Goal: Task Accomplishment & Management: Use online tool/utility

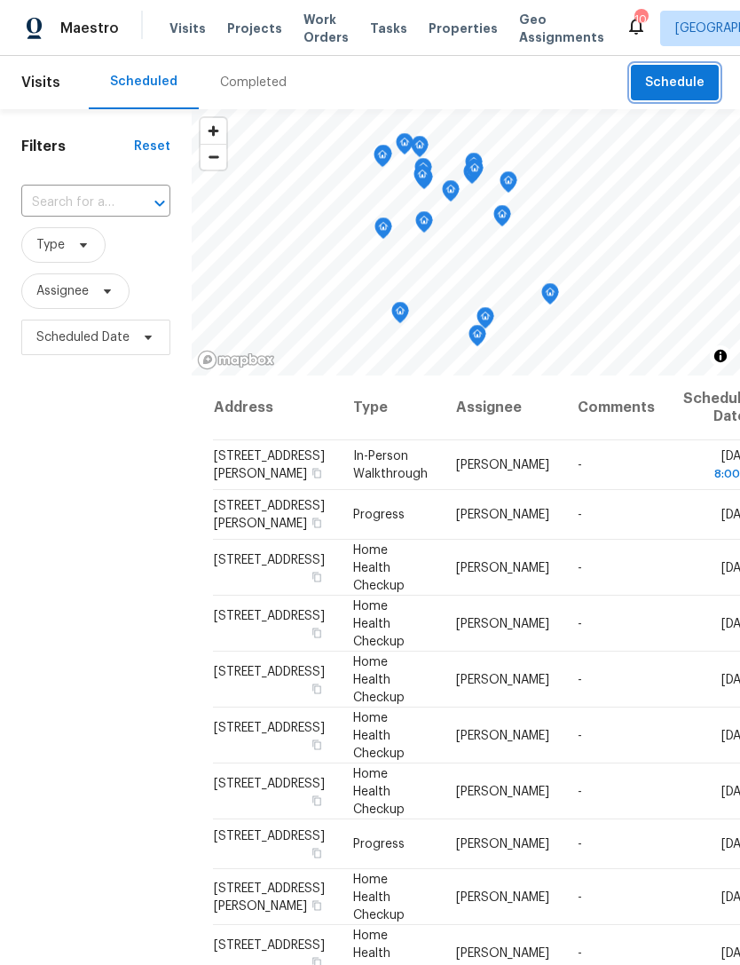
click at [674, 86] on span "Schedule" at bounding box center [674, 83] width 59 height 22
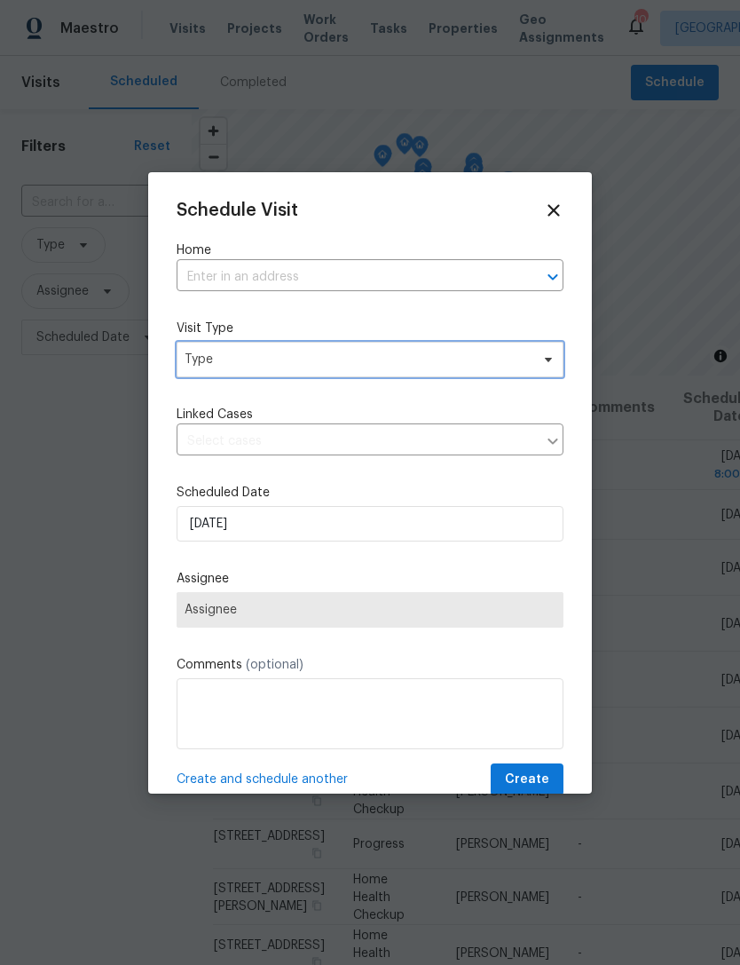
click at [313, 362] on span "Type" at bounding box center [357, 360] width 345 height 18
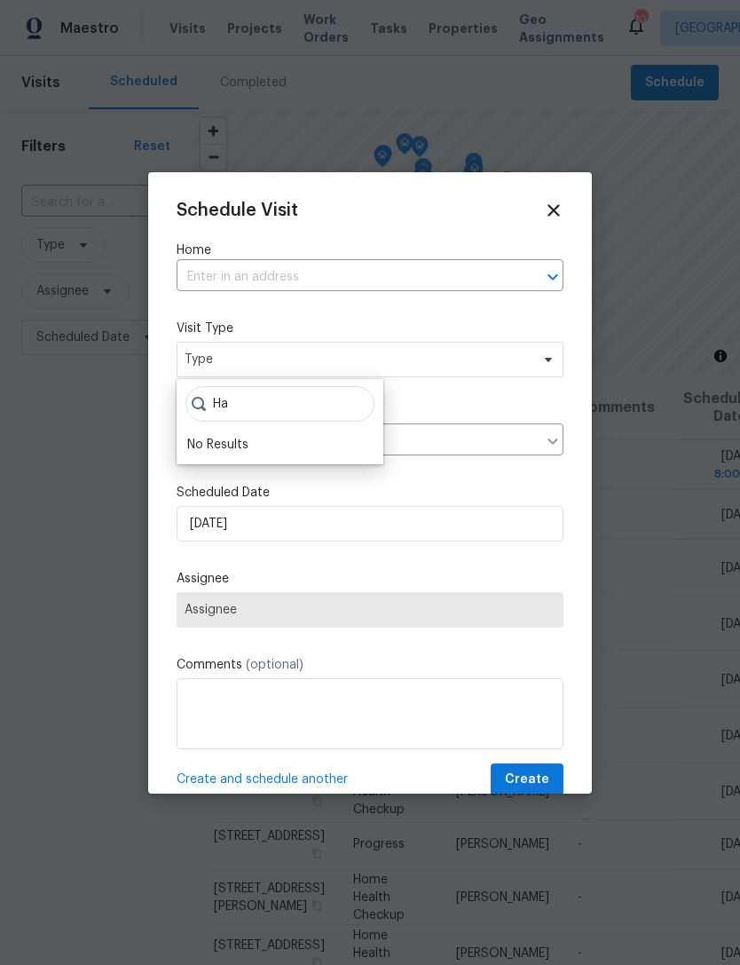
type input "H"
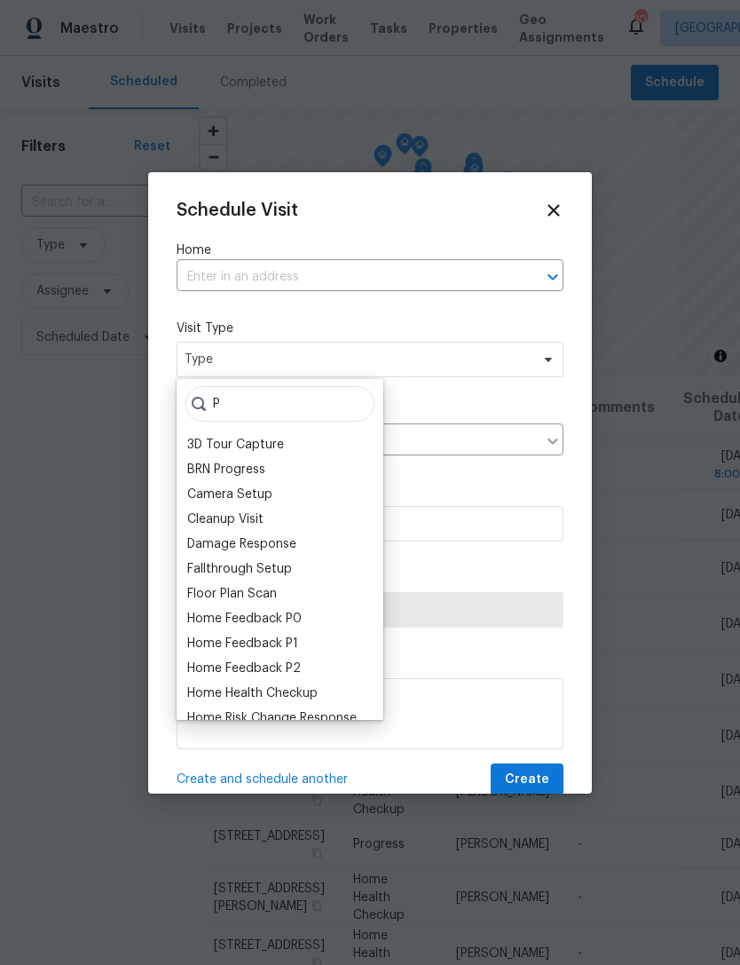
type input "P"
click at [404, 282] on input "text" at bounding box center [345, 278] width 337 height 28
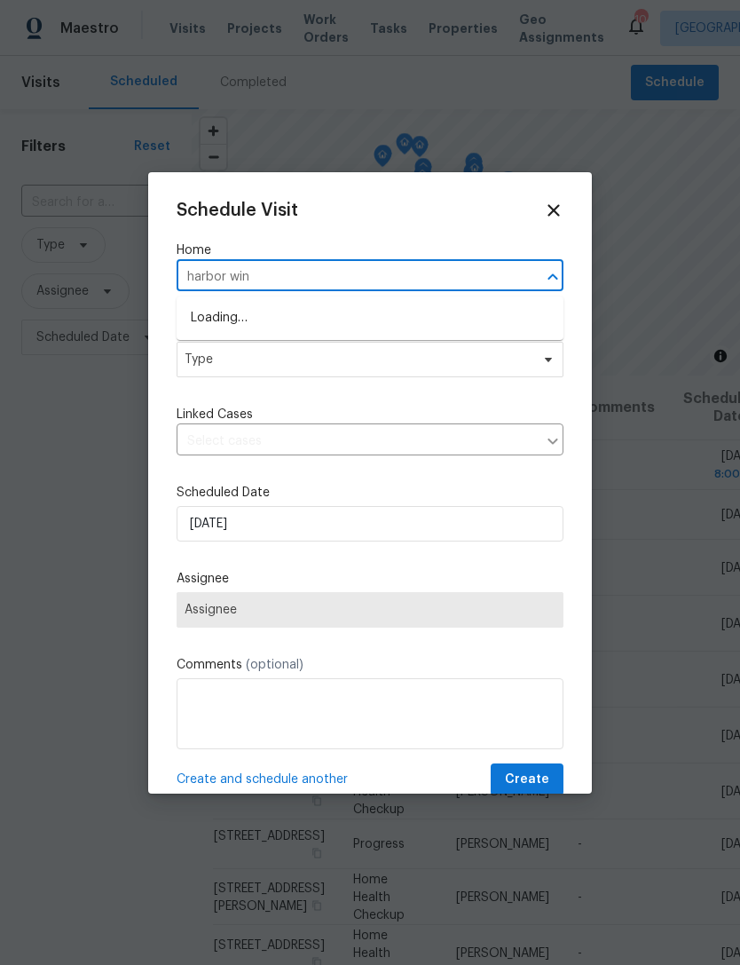
type input "harbor wind"
click at [316, 344] on li "9112 Harbor Wind Ave, Las Vegas, NV 89178" at bounding box center [370, 347] width 387 height 29
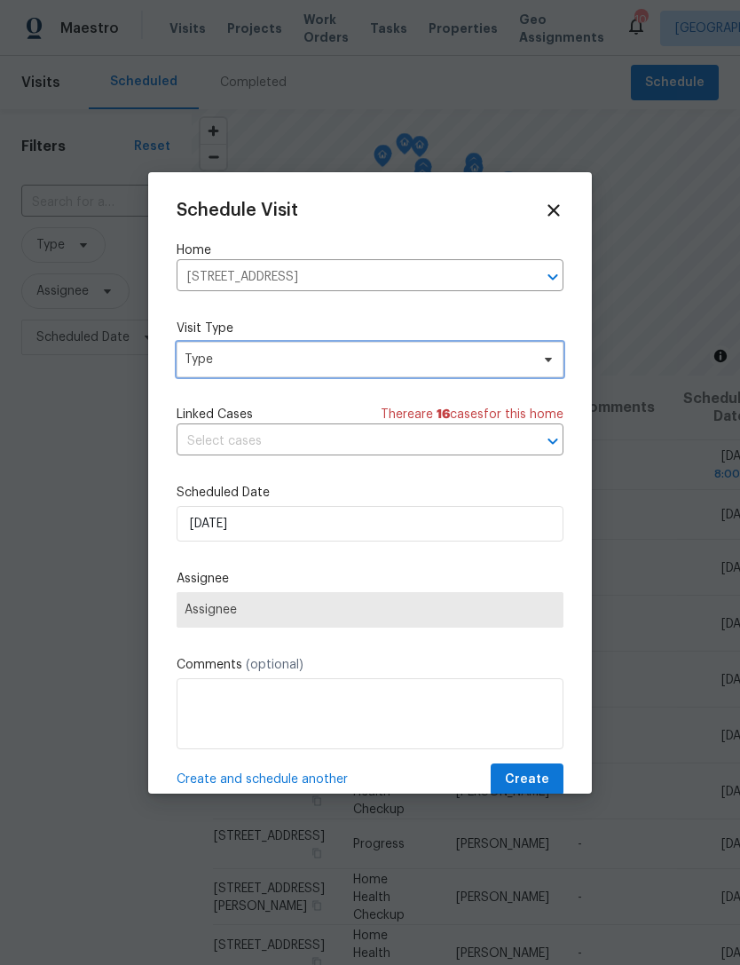
click at [351, 353] on span "Type" at bounding box center [357, 360] width 345 height 18
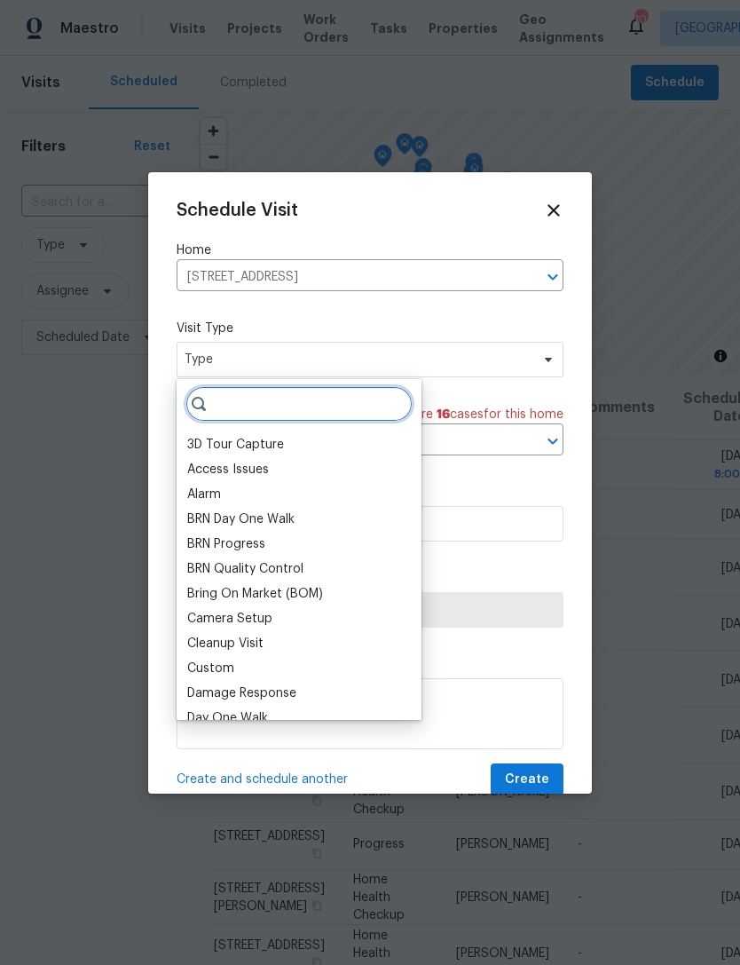
click at [270, 391] on input "search" at bounding box center [298, 403] width 227 height 35
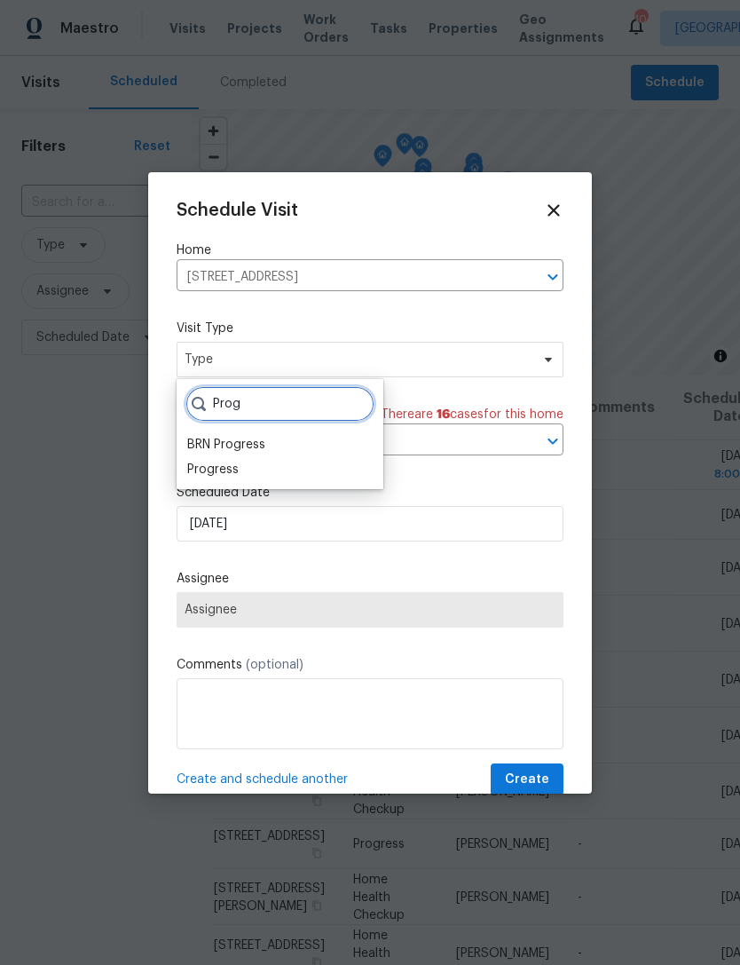
type input "Prog"
click at [197, 469] on div "Progress" at bounding box center [212, 470] width 51 height 18
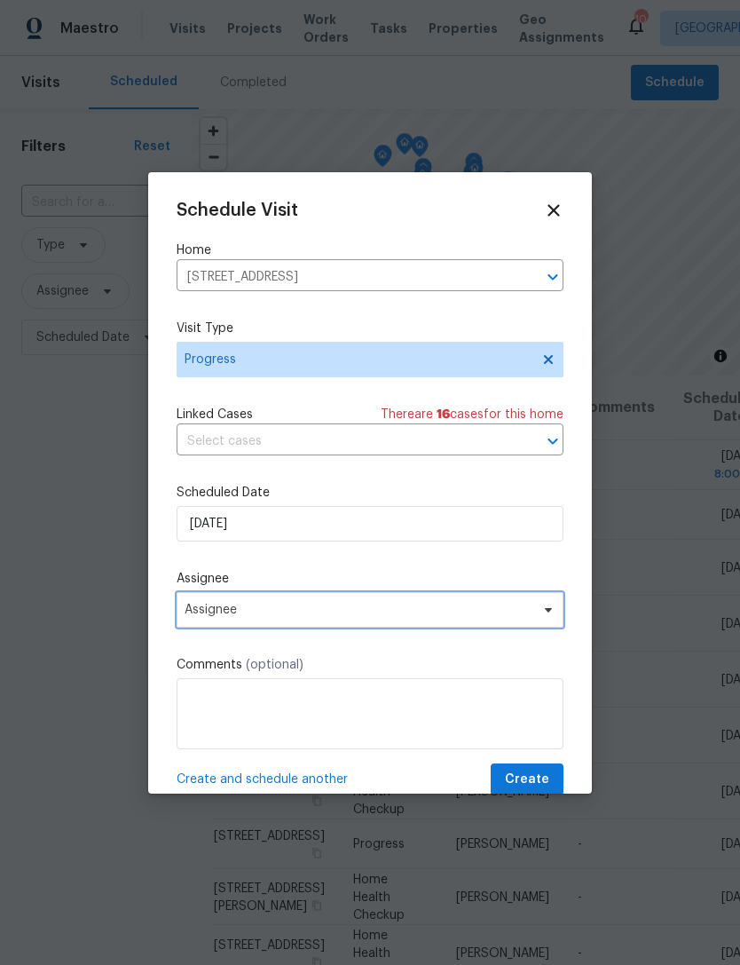
click at [207, 621] on span "Assignee" at bounding box center [370, 609] width 387 height 35
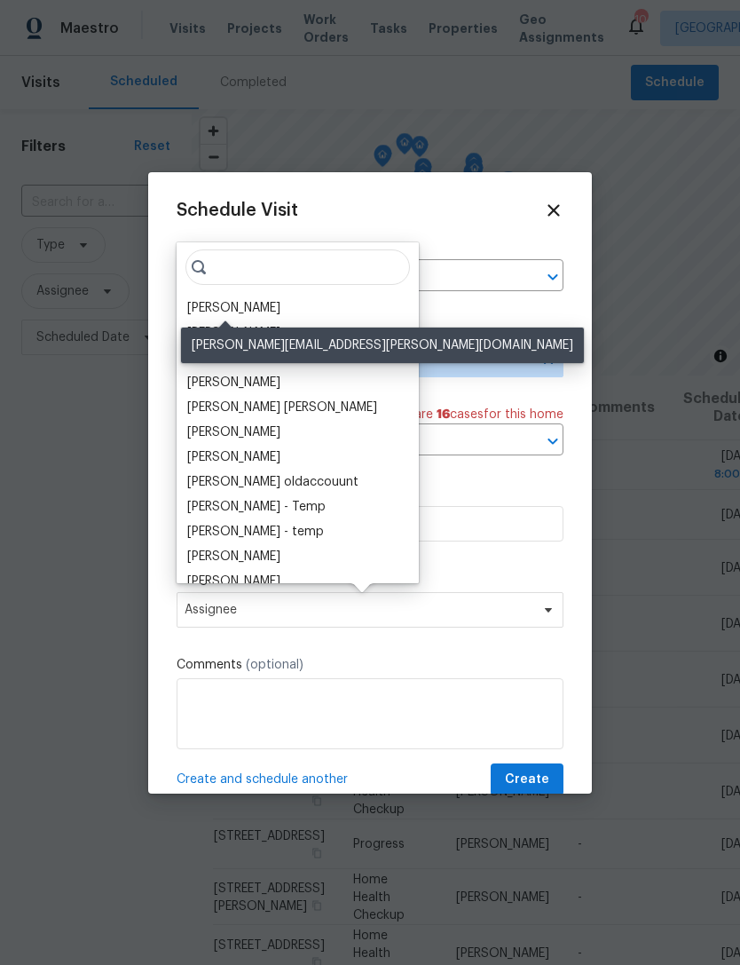
click at [207, 316] on div "[PERSON_NAME]" at bounding box center [233, 308] width 93 height 18
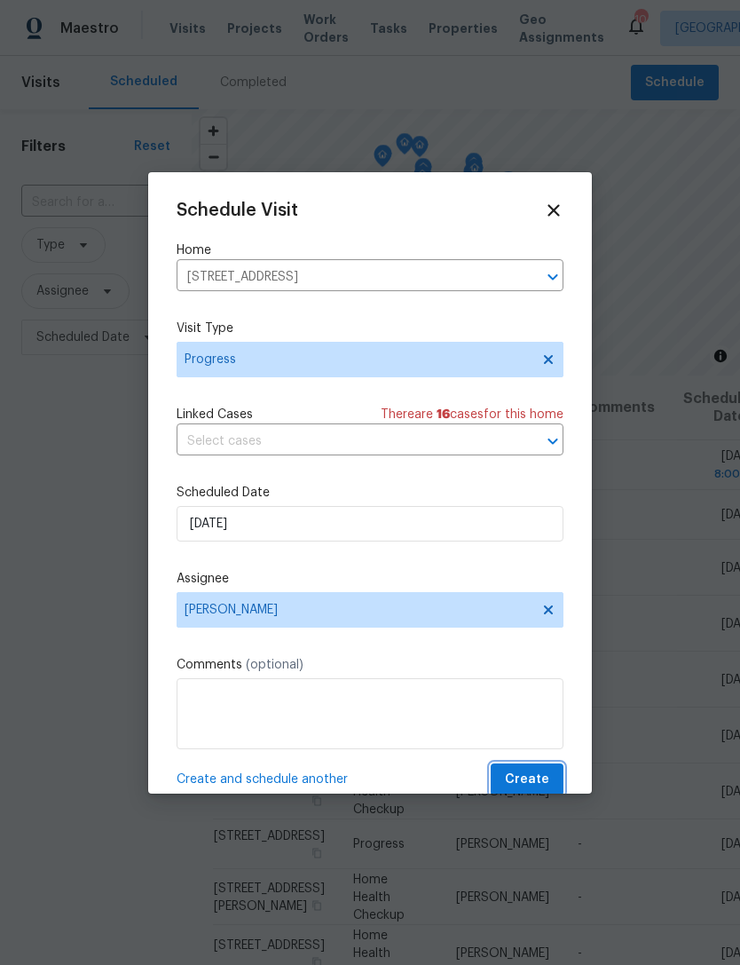
click at [527, 775] on span "Create" at bounding box center [527, 780] width 44 height 22
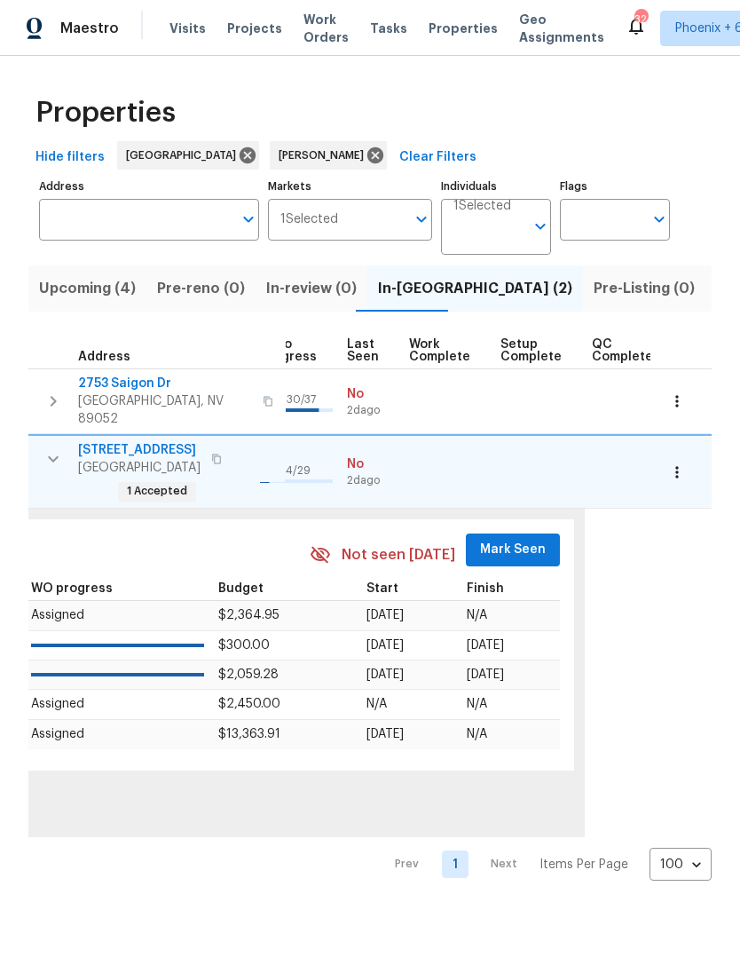
scroll to position [0, 824]
click at [488, 539] on span "Mark Seen" at bounding box center [515, 550] width 66 height 22
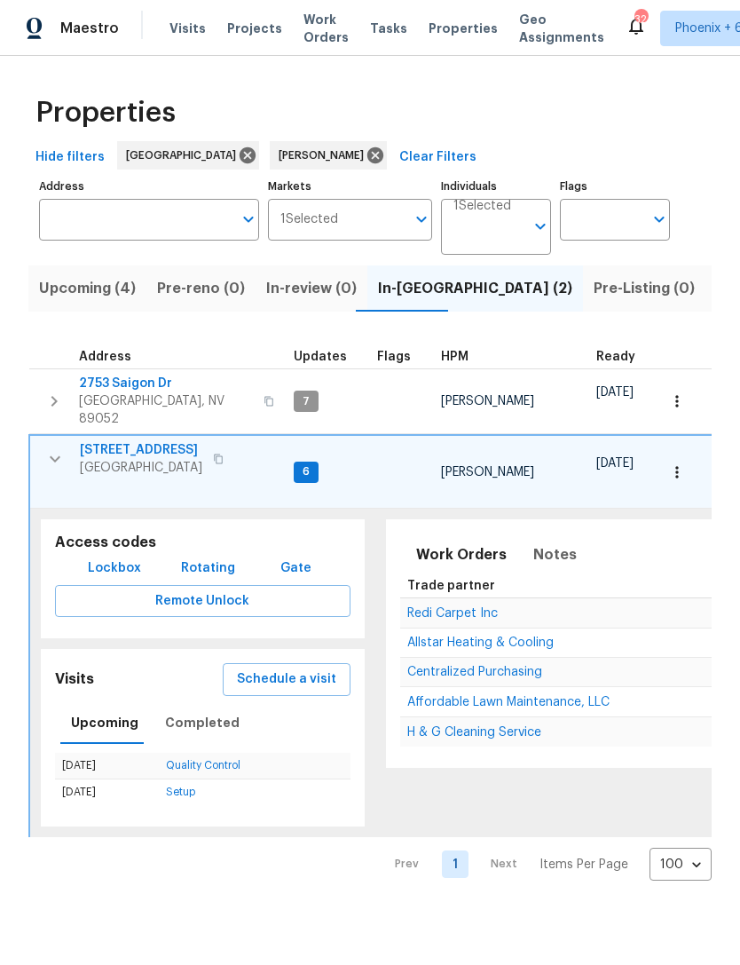
scroll to position [0, 0]
click at [57, 390] on icon "button" at bounding box center [53, 400] width 21 height 21
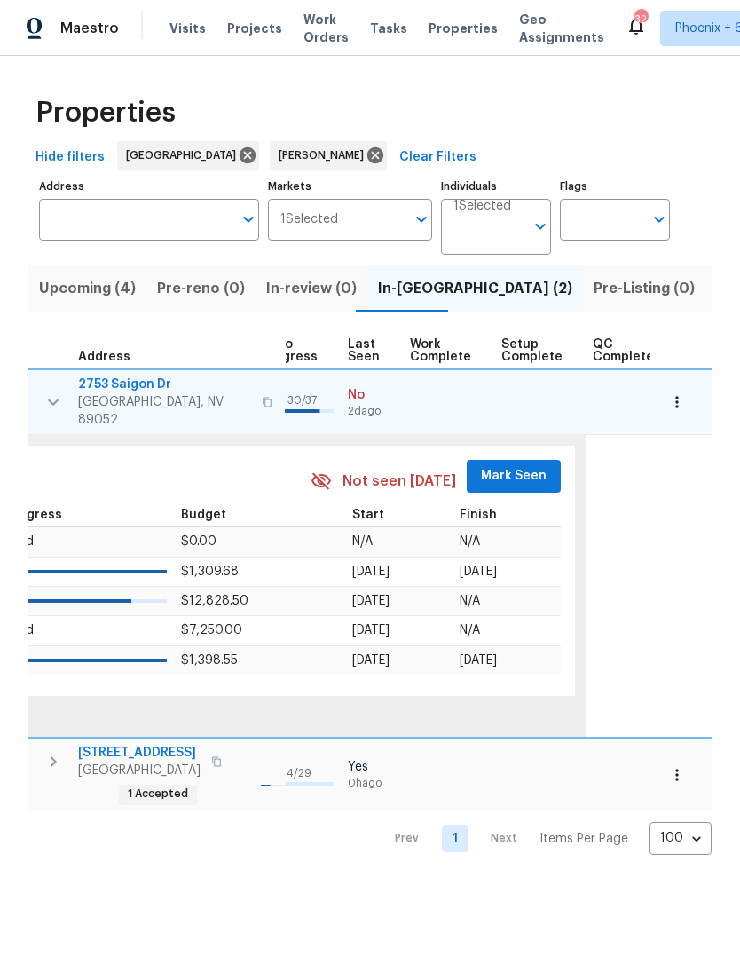
scroll to position [14, 824]
click at [497, 465] on span "Mark Seen" at bounding box center [515, 476] width 66 height 22
